Goal: Task Accomplishment & Management: Use online tool/utility

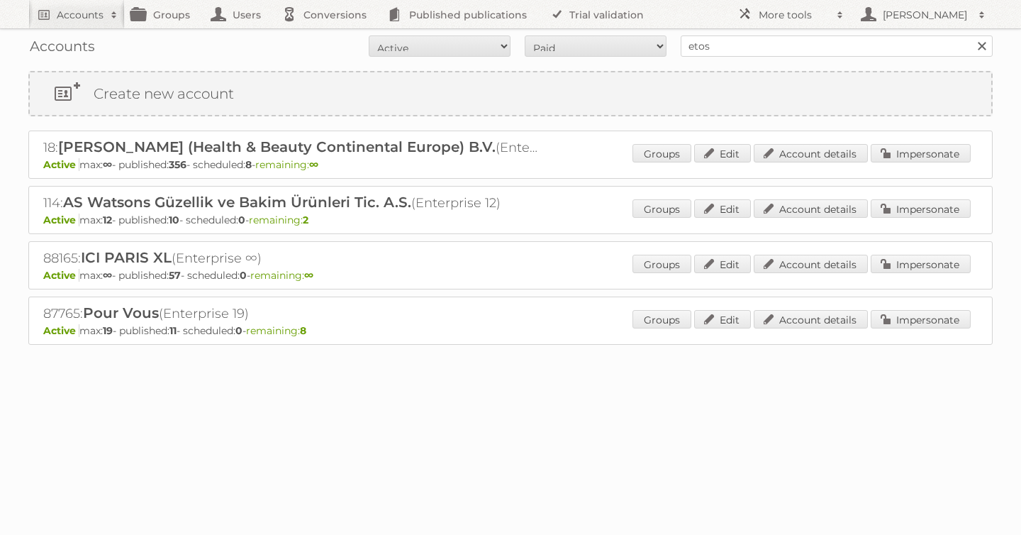
type input "etos"
click at [971, 35] on input "Search" at bounding box center [981, 45] width 21 height 21
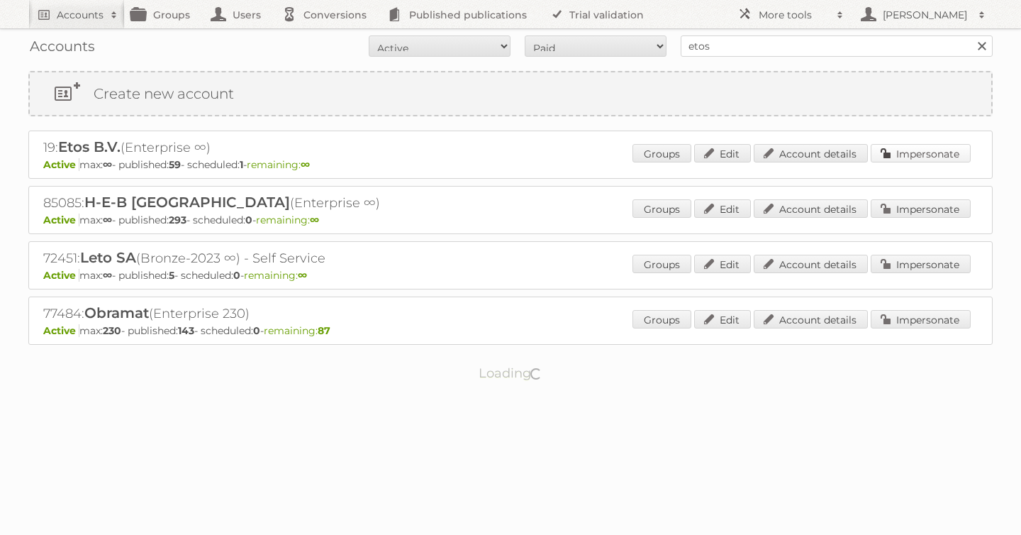
click at [935, 150] on link "Impersonate" at bounding box center [921, 153] width 100 height 18
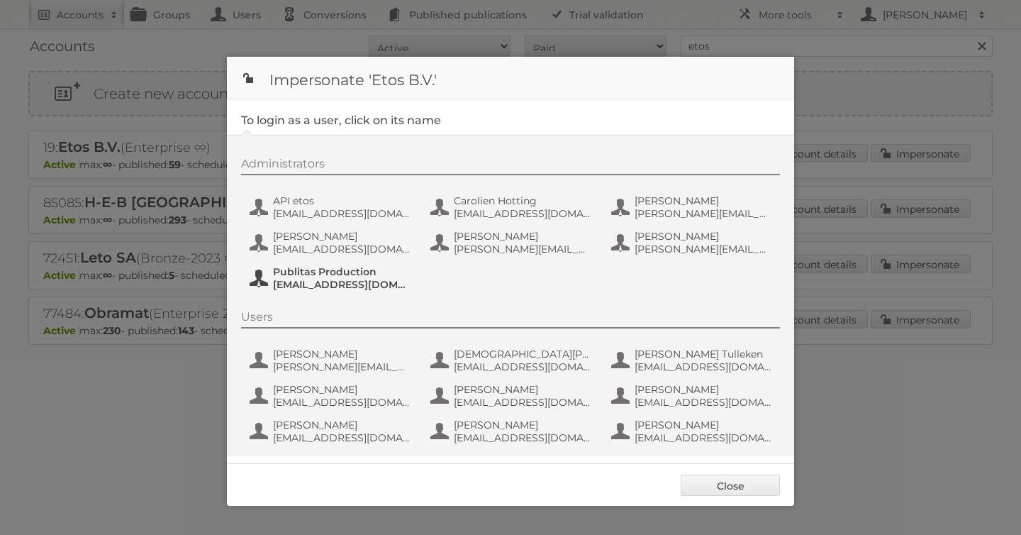
click at [315, 280] on span "fs+etos@publitas.com" at bounding box center [342, 284] width 138 height 13
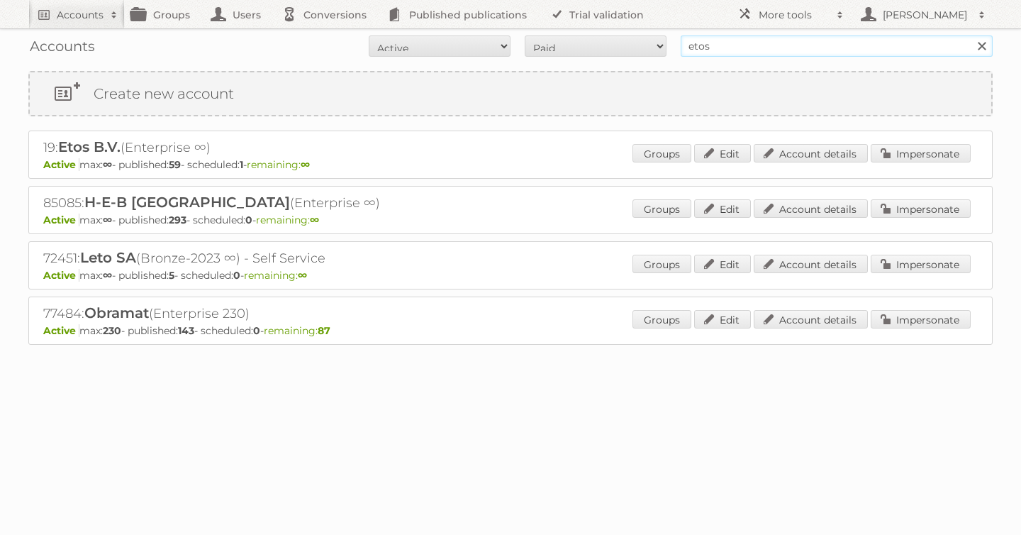
drag, startPoint x: 720, startPoint y: 50, endPoint x: 585, endPoint y: 30, distance: 136.8
click at [585, 30] on div "Accounts All Active Expired Pending All Paid Trials Self service etos Search" at bounding box center [510, 45] width 964 height 35
type input "as [PERSON_NAME]"
click at [971, 35] on input "Search" at bounding box center [981, 45] width 21 height 21
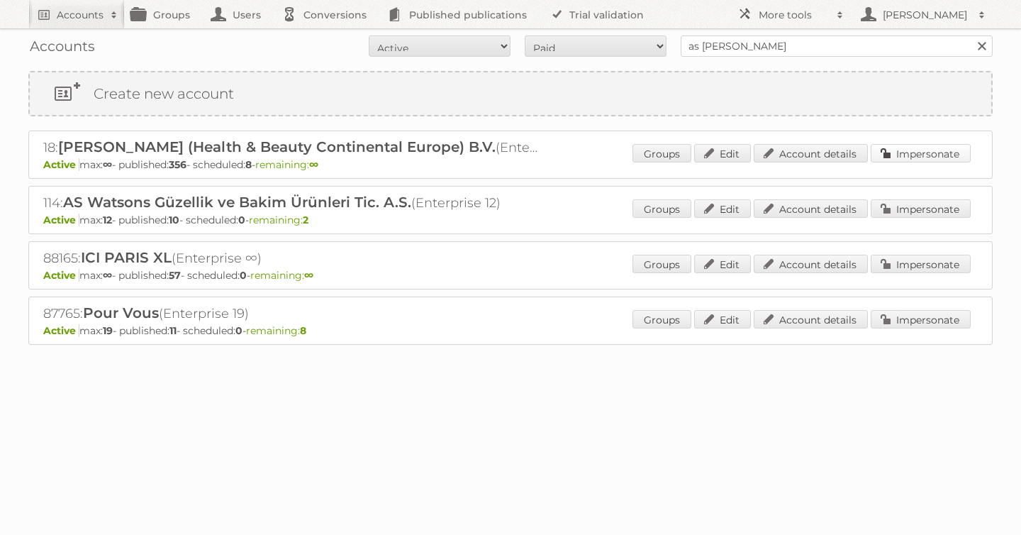
click at [920, 150] on link "Impersonate" at bounding box center [921, 153] width 100 height 18
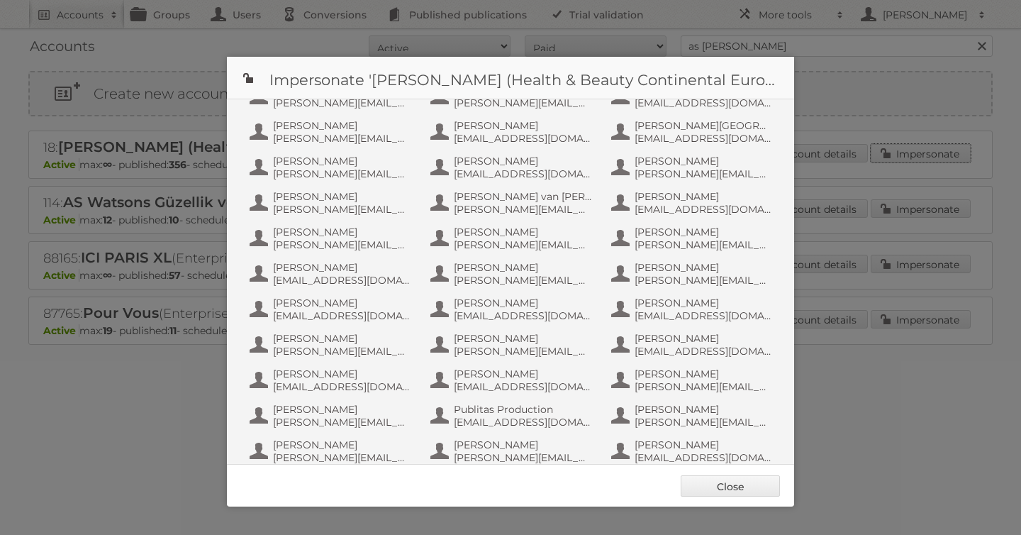
scroll to position [922, 0]
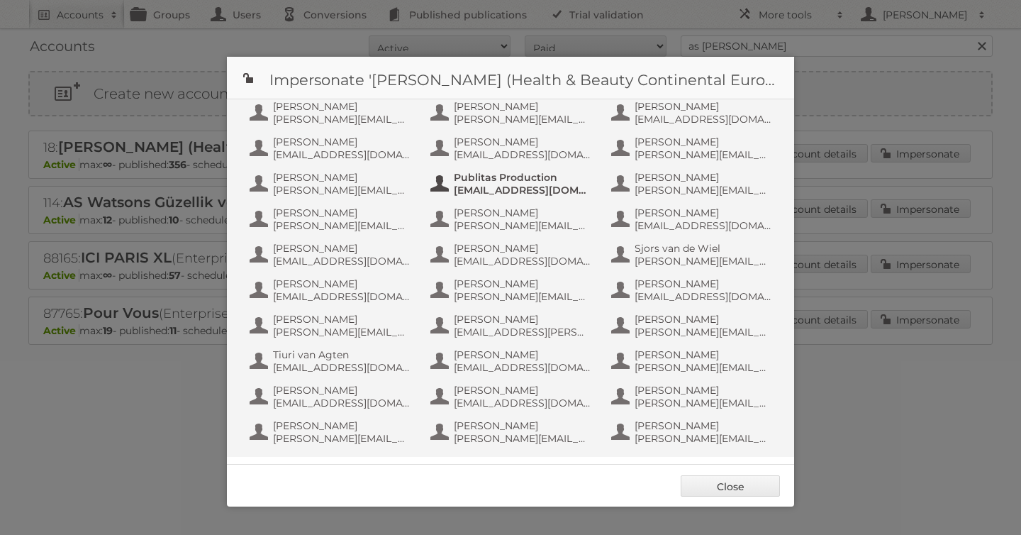
click at [514, 189] on span "[EMAIL_ADDRESS][DOMAIN_NAME]" at bounding box center [523, 190] width 138 height 13
